Goal: Information Seeking & Learning: Learn about a topic

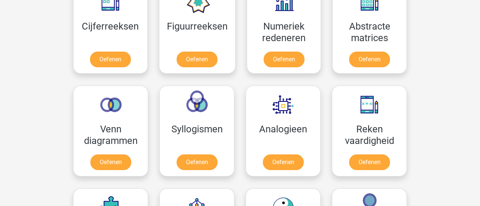
scroll to position [336, 0]
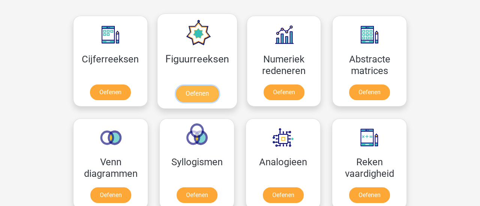
click at [199, 93] on link "Oefenen" at bounding box center [196, 94] width 43 height 16
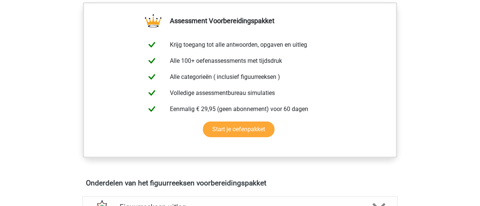
scroll to position [87, 0]
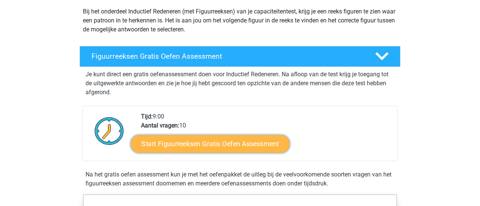
click at [236, 143] on link "Start Figuurreeksen Gratis Oefen Assessment" at bounding box center [210, 144] width 159 height 18
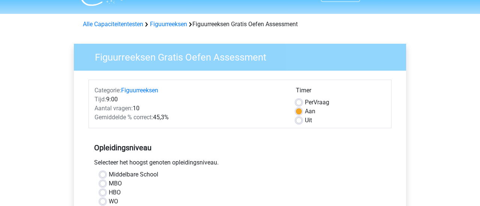
scroll to position [16, 0]
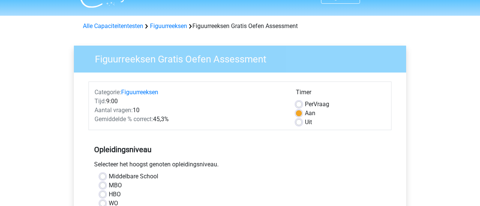
click at [302, 106] on div "Per Vraag" at bounding box center [341, 104] width 90 height 9
click at [305, 106] on label "Per Vraag" at bounding box center [317, 104] width 24 height 9
click at [302, 106] on input "Per Vraag" at bounding box center [299, 103] width 6 height 7
radio input "true"
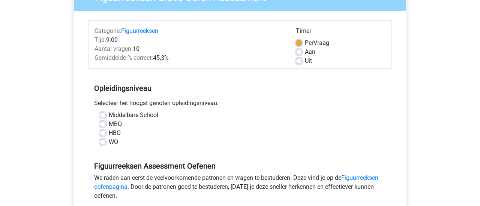
scroll to position [80, 0]
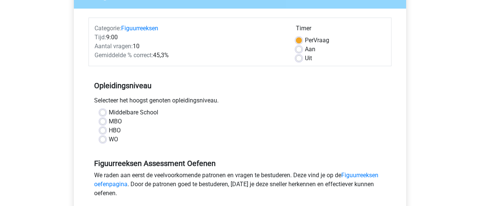
click at [109, 123] on label "MBO" at bounding box center [115, 121] width 13 height 9
click at [101, 123] on input "MBO" at bounding box center [103, 120] width 6 height 7
radio input "true"
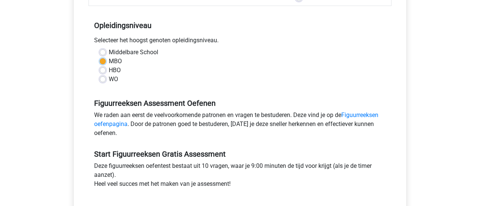
scroll to position [221, 0]
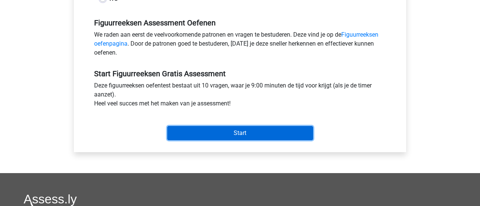
click at [243, 136] on input "Start" at bounding box center [240, 133] width 146 height 14
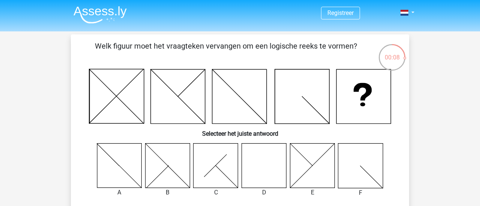
click at [264, 172] on icon at bounding box center [264, 165] width 45 height 45
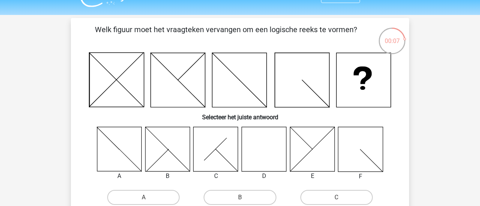
scroll to position [79, 0]
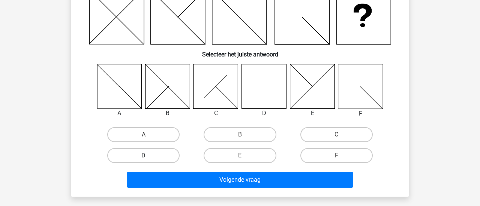
click at [161, 158] on label "D" at bounding box center [143, 155] width 72 height 15
click at [148, 158] on input "D" at bounding box center [145, 158] width 5 height 5
radio input "true"
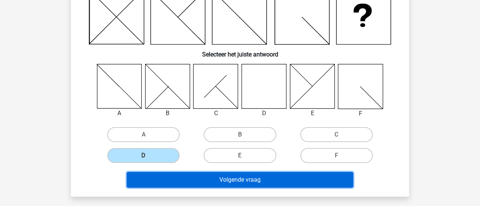
click at [241, 182] on button "Volgende vraag" at bounding box center [240, 180] width 227 height 16
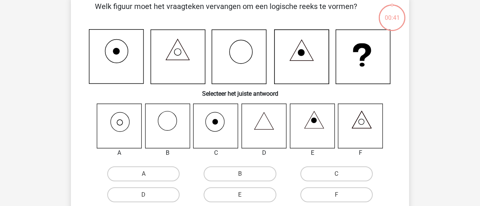
scroll to position [34, 0]
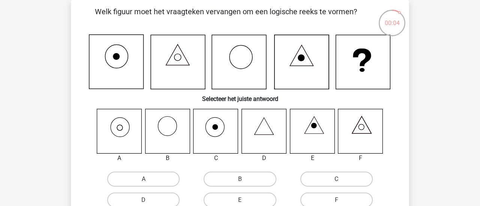
click at [121, 132] on icon at bounding box center [119, 131] width 45 height 45
click at [152, 184] on label "A" at bounding box center [143, 179] width 72 height 15
click at [148, 184] on input "A" at bounding box center [145, 181] width 5 height 5
radio input "true"
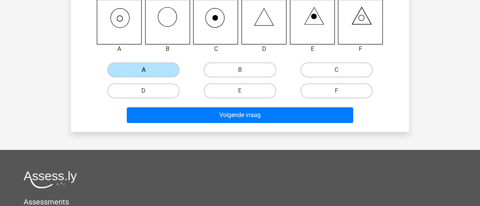
scroll to position [144, 0]
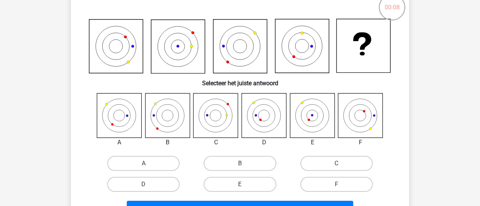
scroll to position [57, 0]
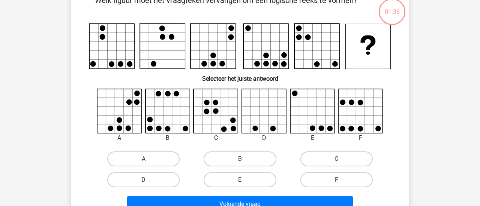
scroll to position [30, 0]
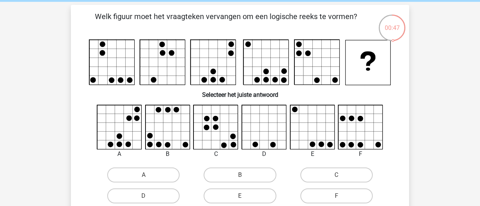
click at [314, 139] on icon at bounding box center [312, 127] width 45 height 45
click at [262, 197] on label "E" at bounding box center [239, 196] width 72 height 15
click at [245, 197] on input "E" at bounding box center [242, 198] width 5 height 5
radio input "true"
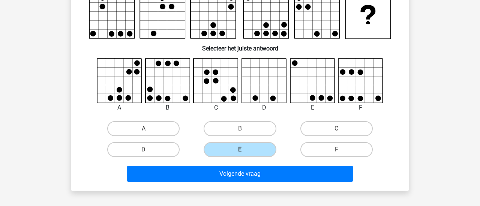
scroll to position [77, 0]
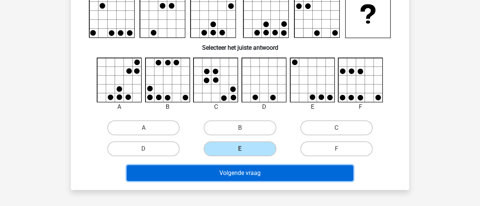
click at [281, 178] on button "Volgende vraag" at bounding box center [240, 174] width 227 height 16
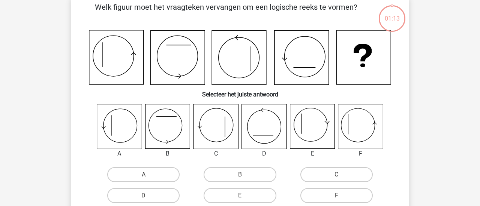
scroll to position [34, 0]
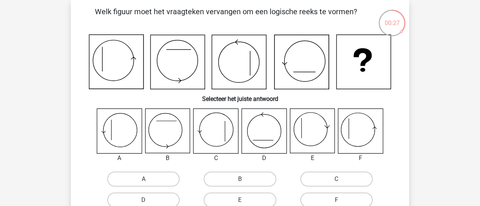
click at [314, 138] on icon at bounding box center [312, 131] width 45 height 45
click at [249, 202] on label "E" at bounding box center [239, 200] width 72 height 15
click at [245, 202] on input "E" at bounding box center [242, 202] width 5 height 5
radio input "true"
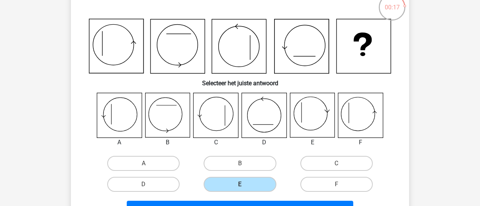
scroll to position [121, 0]
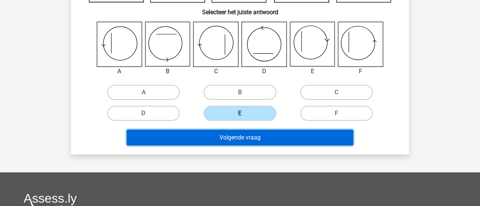
click at [258, 141] on button "Volgende vraag" at bounding box center [240, 138] width 227 height 16
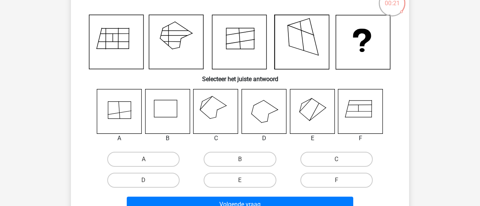
scroll to position [51, 0]
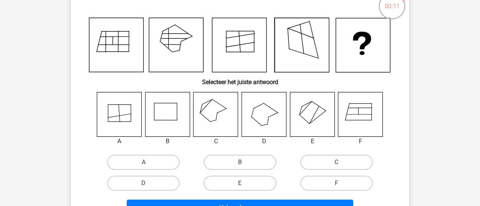
click at [310, 118] on icon at bounding box center [312, 114] width 45 height 45
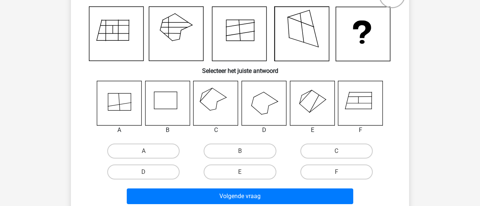
scroll to position [63, 0]
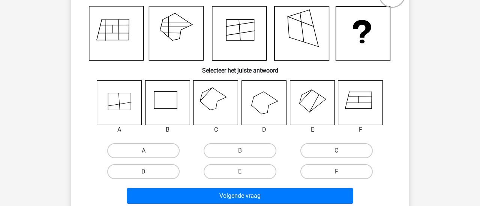
click at [232, 175] on label "E" at bounding box center [239, 171] width 72 height 15
click at [240, 175] on input "E" at bounding box center [242, 174] width 5 height 5
radio input "true"
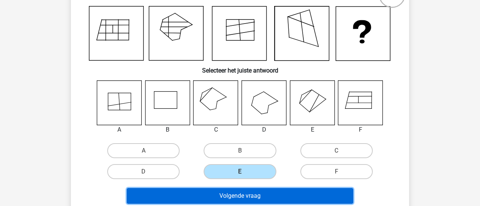
click at [261, 198] on button "Volgende vraag" at bounding box center [240, 196] width 227 height 16
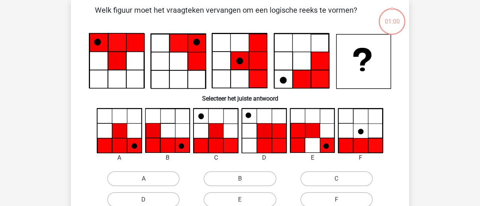
scroll to position [34, 0]
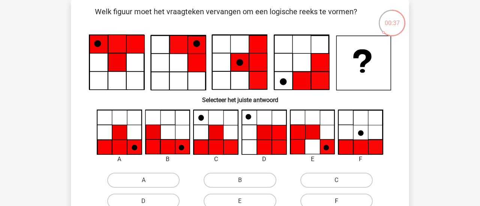
click at [342, 201] on label "F" at bounding box center [336, 201] width 72 height 15
click at [341, 202] on input "F" at bounding box center [338, 204] width 5 height 5
radio input "true"
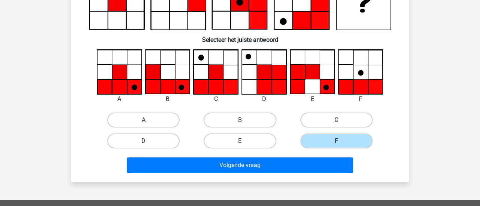
scroll to position [99, 0]
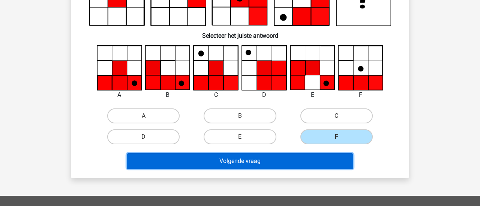
click at [315, 161] on button "Volgende vraag" at bounding box center [240, 162] width 227 height 16
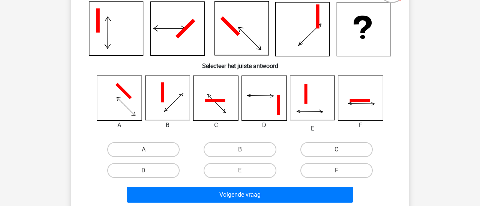
scroll to position [70, 0]
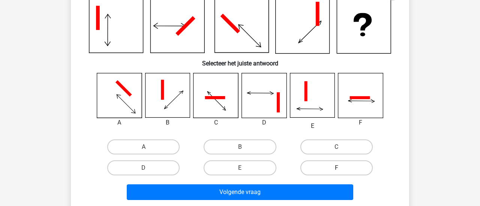
click at [335, 172] on label "F" at bounding box center [336, 168] width 72 height 15
click at [336, 172] on input "F" at bounding box center [338, 170] width 5 height 5
radio input "true"
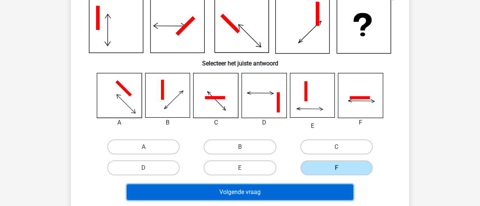
click at [326, 192] on button "Volgende vraag" at bounding box center [240, 193] width 227 height 16
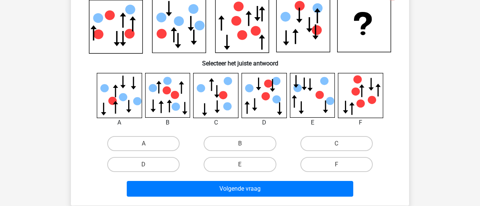
scroll to position [34, 0]
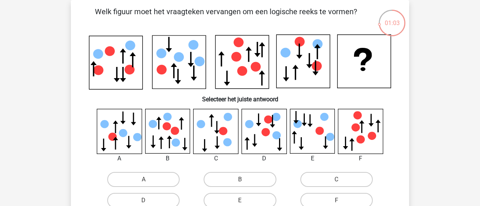
click at [263, 136] on icon at bounding box center [264, 131] width 45 height 45
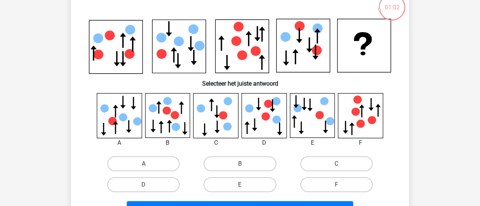
scroll to position [61, 0]
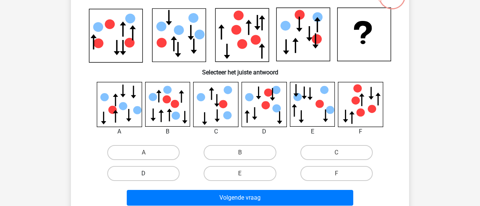
drag, startPoint x: 163, startPoint y: 175, endPoint x: 172, endPoint y: 180, distance: 9.9
click at [165, 175] on label "D" at bounding box center [143, 173] width 72 height 15
click at [148, 175] on input "D" at bounding box center [145, 176] width 5 height 5
radio input "true"
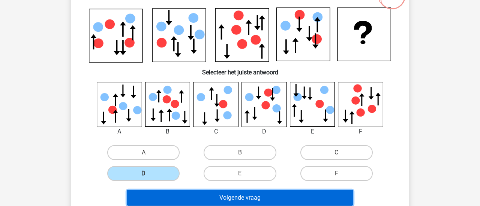
click at [249, 201] on button "Volgende vraag" at bounding box center [240, 198] width 227 height 16
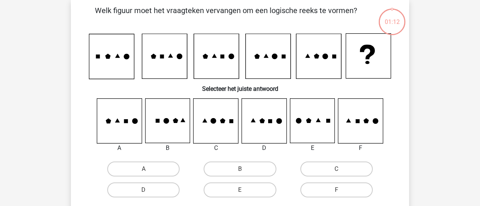
scroll to position [34, 0]
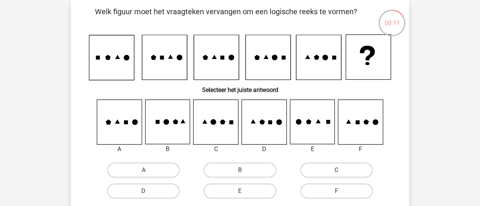
click at [317, 134] on icon at bounding box center [312, 122] width 45 height 45
drag, startPoint x: 231, startPoint y: 193, endPoint x: 241, endPoint y: 196, distance: 10.7
click at [231, 193] on label "E" at bounding box center [239, 191] width 72 height 15
click at [240, 193] on input "E" at bounding box center [242, 193] width 5 height 5
radio input "true"
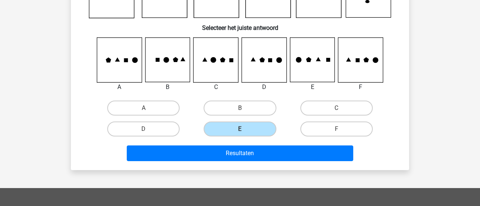
scroll to position [104, 0]
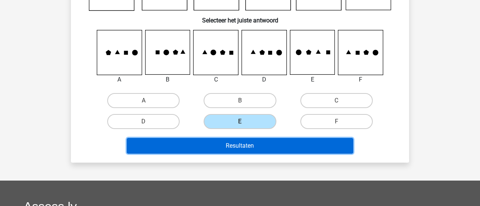
click at [327, 143] on button "Resultaten" at bounding box center [240, 146] width 227 height 16
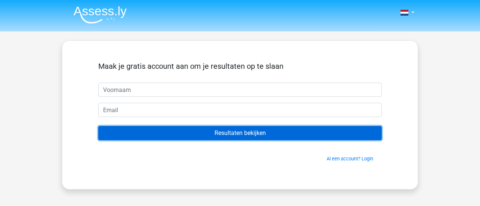
click at [250, 137] on input "Resultaten bekijken" at bounding box center [239, 133] width 283 height 14
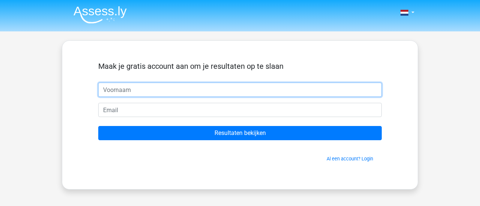
click at [162, 94] on input "text" at bounding box center [239, 90] width 283 height 14
type input "ik"
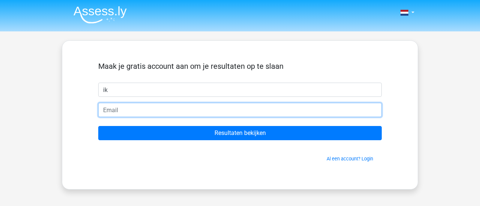
click at [136, 112] on input "email" at bounding box center [239, 110] width 283 height 14
type input "[EMAIL_ADDRESS][DOMAIN_NAME]"
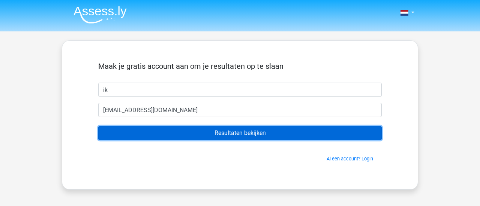
click at [229, 135] on input "Resultaten bekijken" at bounding box center [239, 133] width 283 height 14
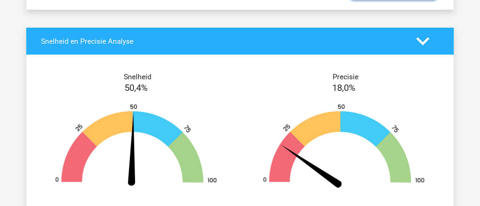
scroll to position [726, 0]
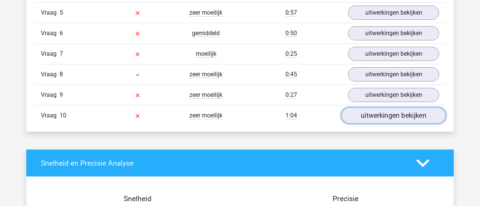
click at [408, 117] on link "uitwerkingen bekijken" at bounding box center [393, 116] width 105 height 16
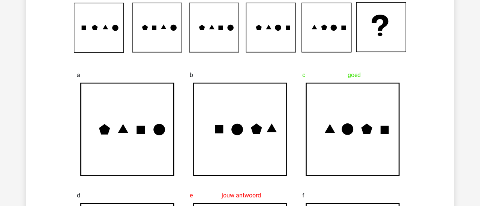
scroll to position [706, 0]
